Goal: Information Seeking & Learning: Learn about a topic

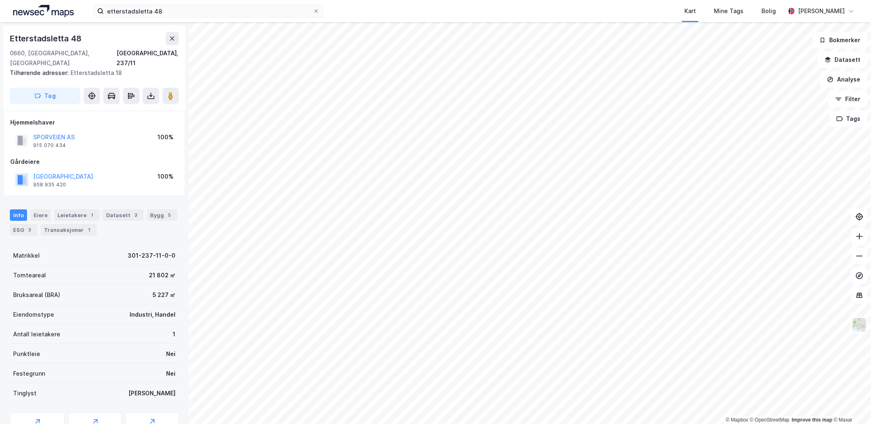
scroll to position [0, 0]
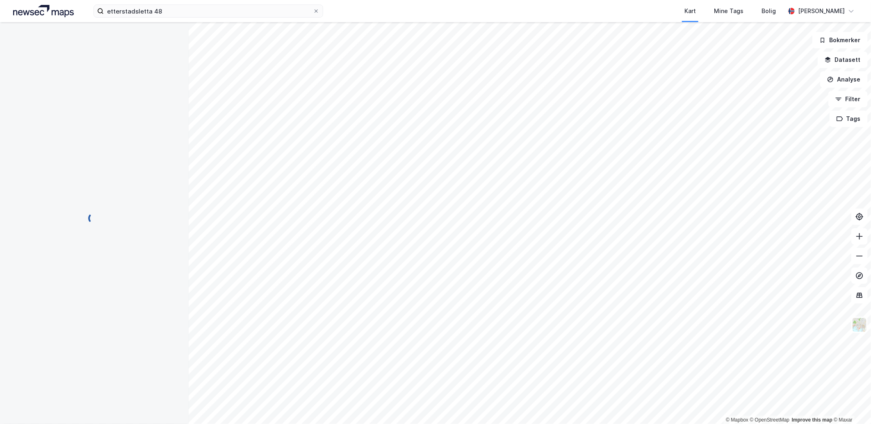
scroll to position [0, 0]
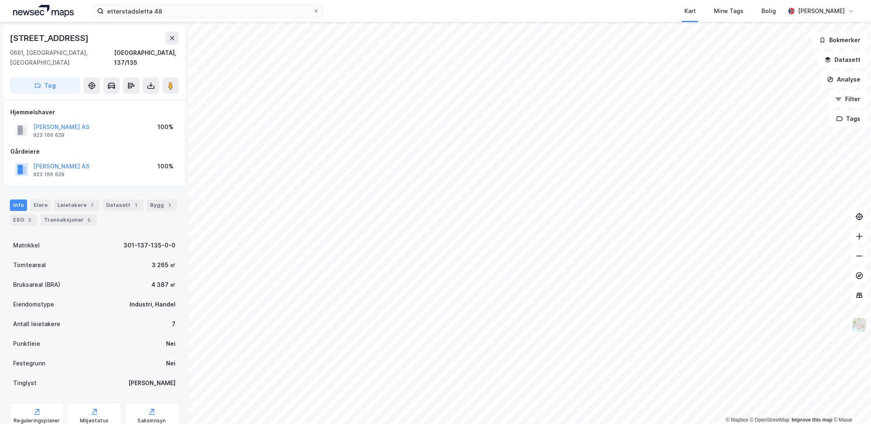
scroll to position [0, 0]
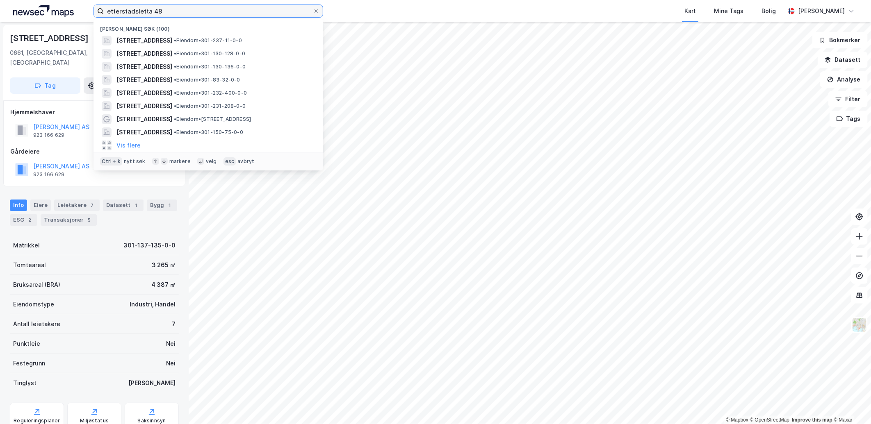
click at [186, 10] on input "etterstadsletta 48" at bounding box center [208, 11] width 209 height 12
drag, startPoint x: 180, startPoint y: 11, endPoint x: 48, endPoint y: 10, distance: 132.8
click at [49, 10] on div "etterstadsletta 48 Nylige søk (100) [STREET_ADDRESS] • Eiendom • 301-237-11-0-0…" at bounding box center [435, 11] width 871 height 22
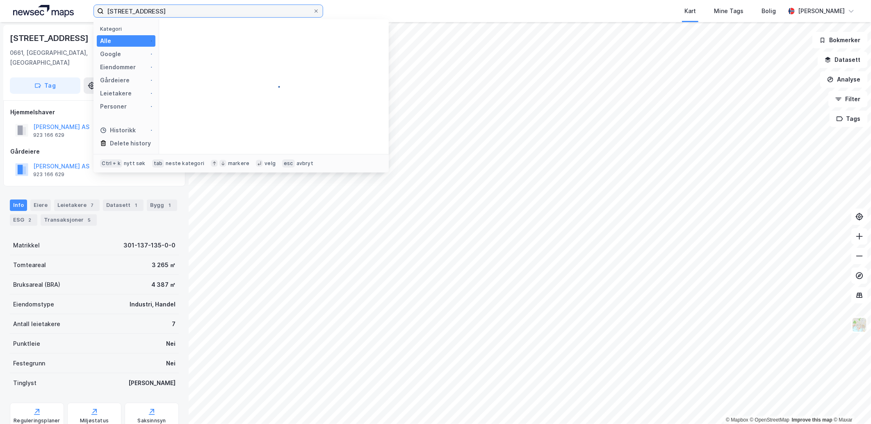
type input "[STREET_ADDRESS]"
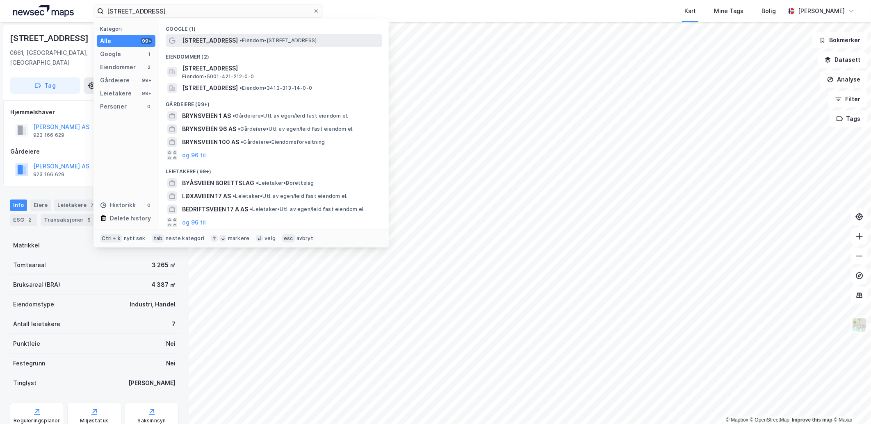
click at [260, 41] on span "• Eiendom • [STREET_ADDRESS]" at bounding box center [277, 40] width 77 height 7
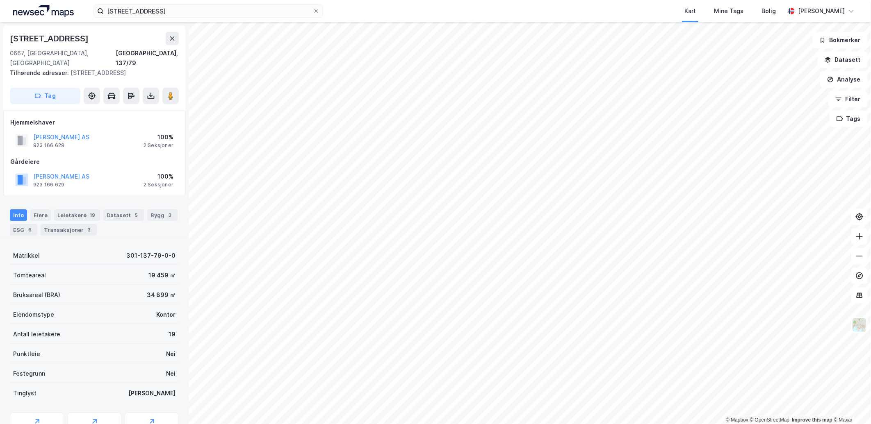
scroll to position [0, 0]
